Goal: Task Accomplishment & Management: Use online tool/utility

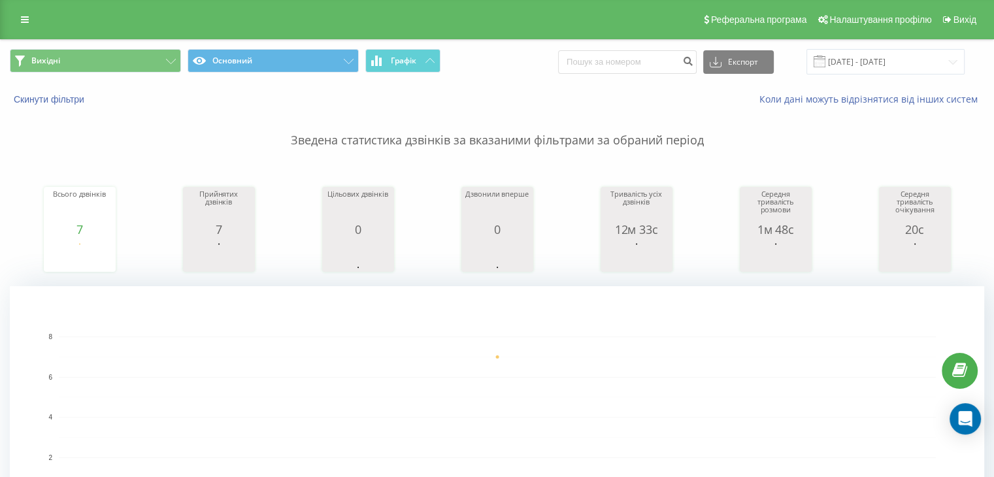
click at [123, 57] on button "Вихідні" at bounding box center [95, 61] width 171 height 24
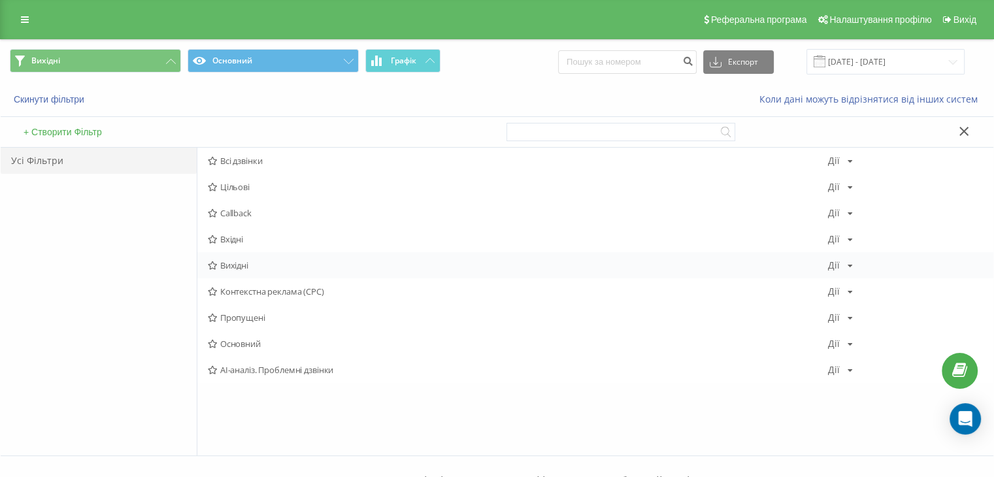
click at [229, 258] on div "Вихідні [PERSON_NAME] Копіювати Видалити За замовчуванням Поділитися" at bounding box center [595, 265] width 796 height 26
click at [233, 261] on span "Вихідні" at bounding box center [518, 265] width 620 height 9
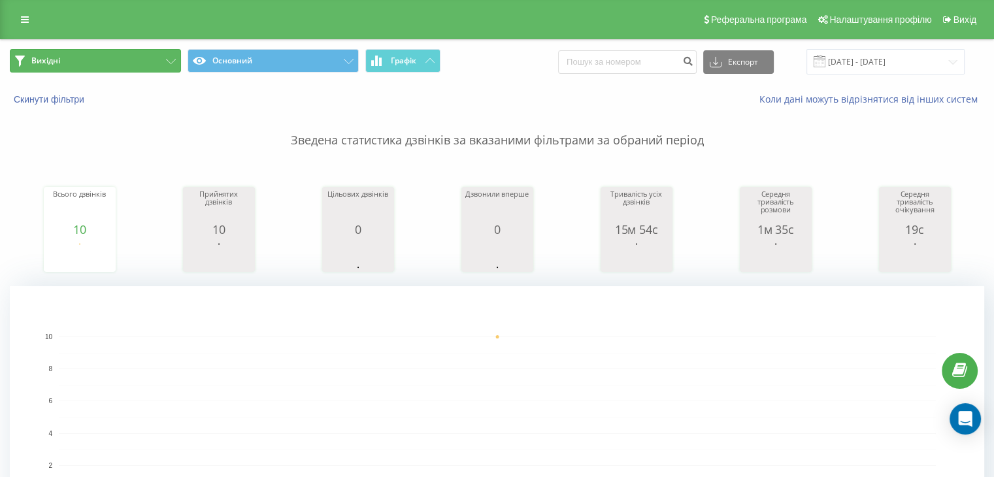
click at [136, 56] on button "Вихідні" at bounding box center [95, 61] width 171 height 24
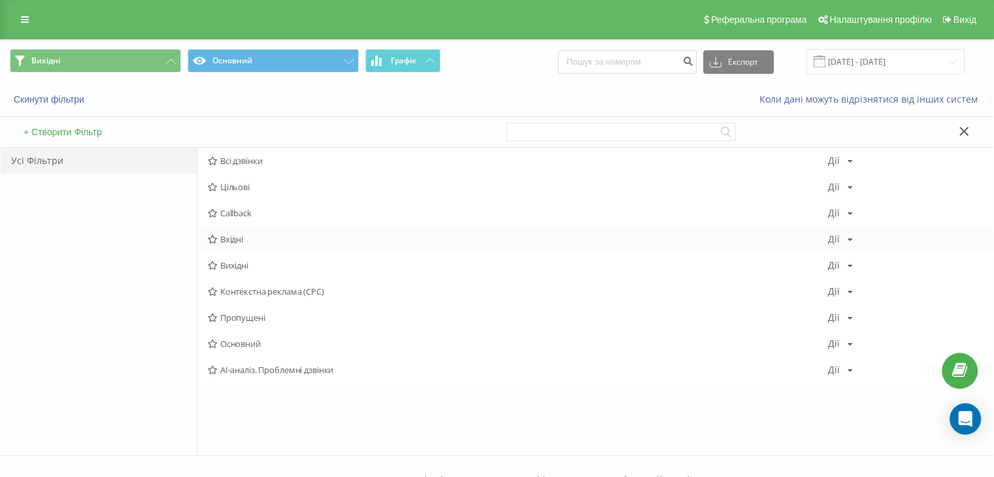
click at [247, 234] on div "Вхідні Дії Редагувати Копіювати Видалити За замовчуванням Поділитися" at bounding box center [595, 239] width 796 height 26
click at [247, 235] on span "Вхідні" at bounding box center [518, 239] width 620 height 9
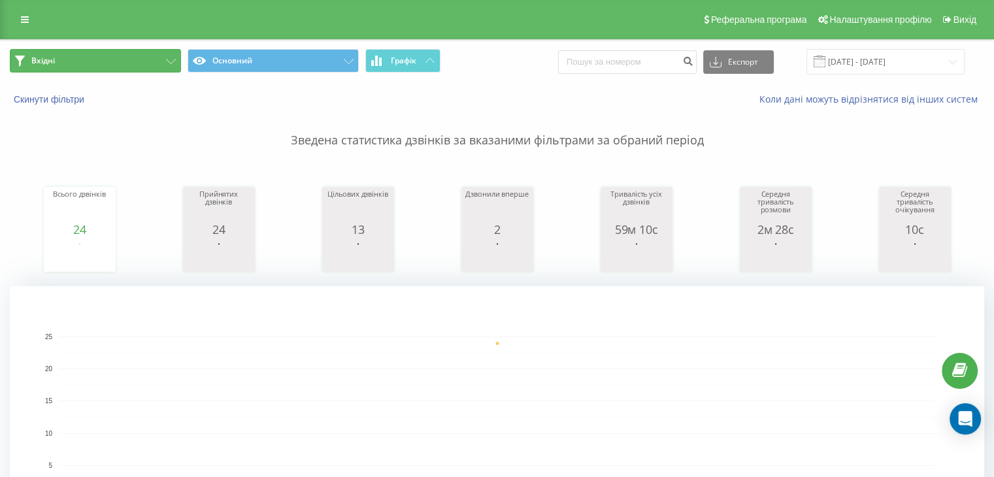
click at [133, 68] on button "Вхідні" at bounding box center [95, 61] width 171 height 24
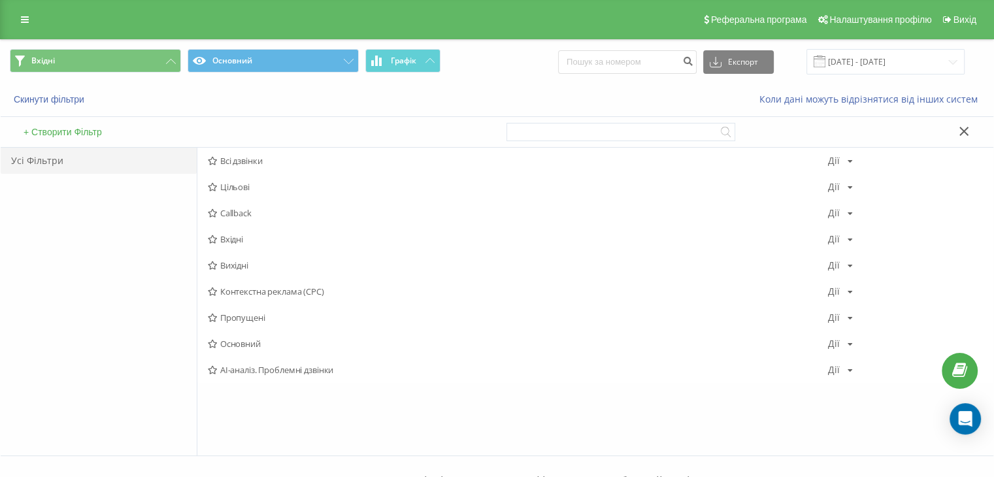
click at [225, 261] on span "Вихідні" at bounding box center [518, 265] width 620 height 9
